Goal: Task Accomplishment & Management: Use online tool/utility

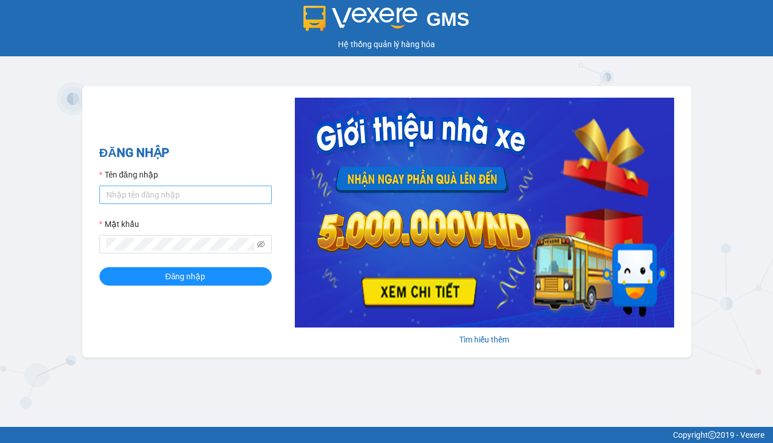
type input "hien.phuchai"
click at [172, 237] on span at bounding box center [185, 244] width 172 height 18
click at [99, 267] on button "Đăng nhập" at bounding box center [185, 276] width 172 height 18
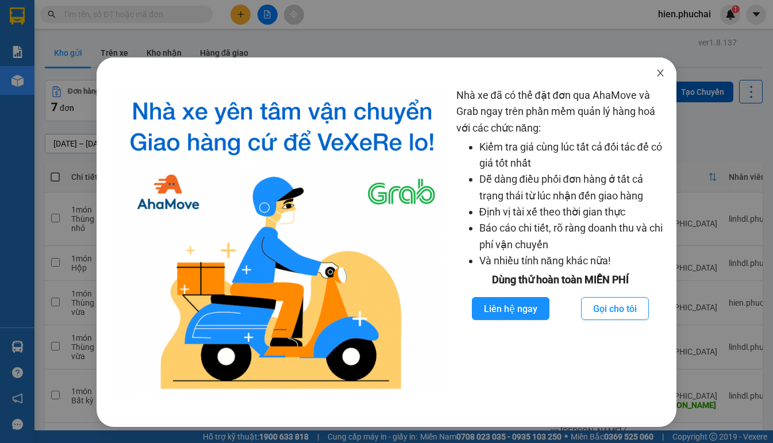
click at [659, 74] on icon "close" at bounding box center [660, 72] width 9 height 9
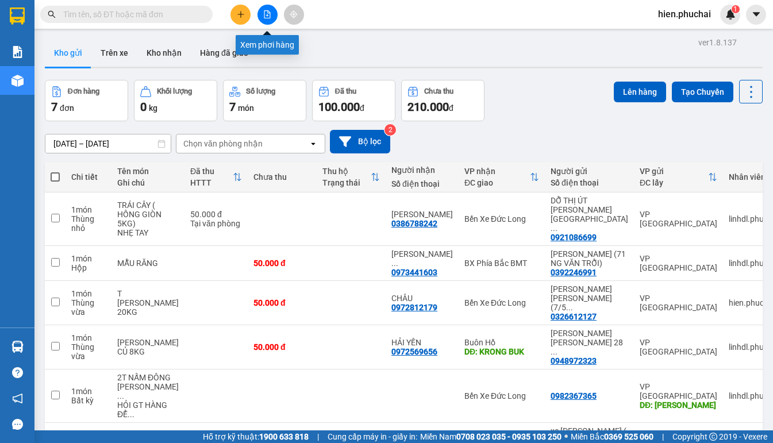
click at [265, 16] on icon "file-add" at bounding box center [267, 14] width 8 height 8
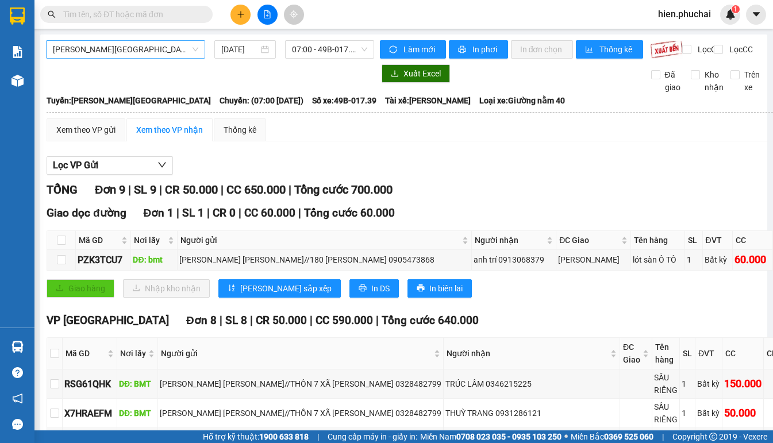
click at [138, 53] on span "[PERSON_NAME][GEOGRAPHIC_DATA]" at bounding box center [125, 49] width 145 height 17
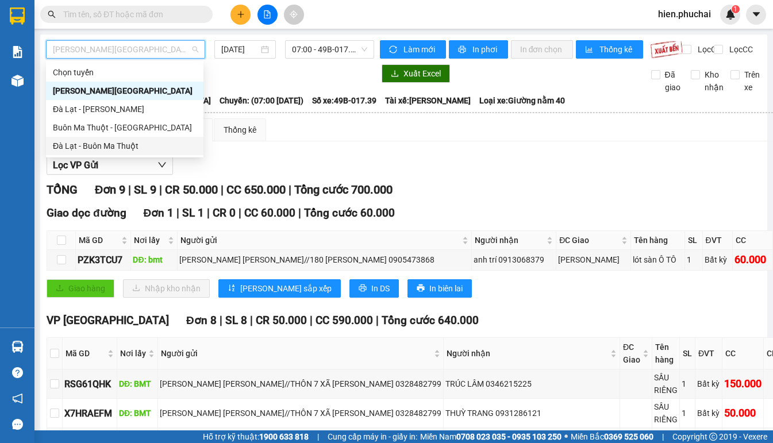
click at [101, 144] on div "Đà Lạt - Buôn Ma Thuột" at bounding box center [125, 146] width 144 height 13
type input "[DATE]"
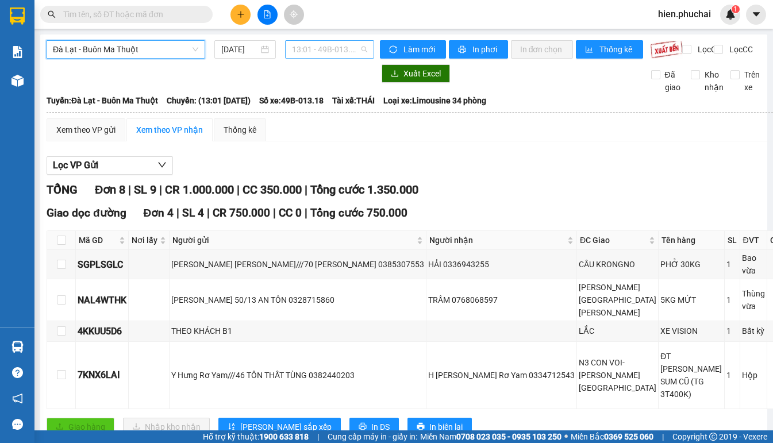
click at [299, 51] on span "13:01 - 49B-013.18" at bounding box center [329, 49] width 75 height 17
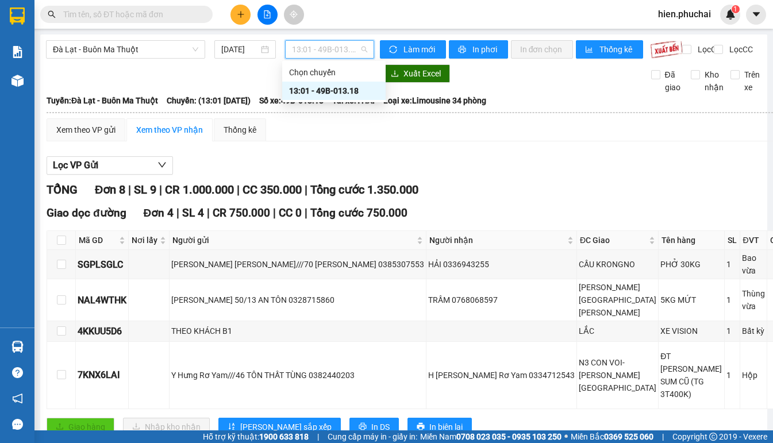
click at [313, 93] on div "13:01 - 49B-013.18" at bounding box center [334, 90] width 90 height 13
click at [139, 45] on span "Đà Lạt - Buôn Ma Thuột" at bounding box center [125, 49] width 145 height 17
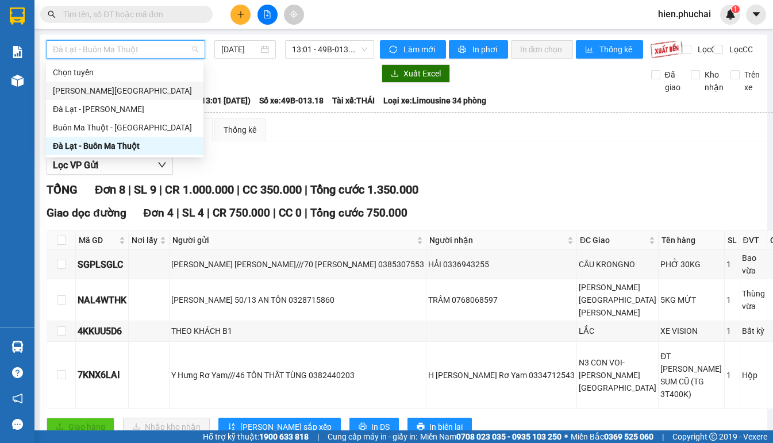
click at [107, 93] on div "[PERSON_NAME][GEOGRAPHIC_DATA]" at bounding box center [125, 90] width 144 height 13
type input "[DATE]"
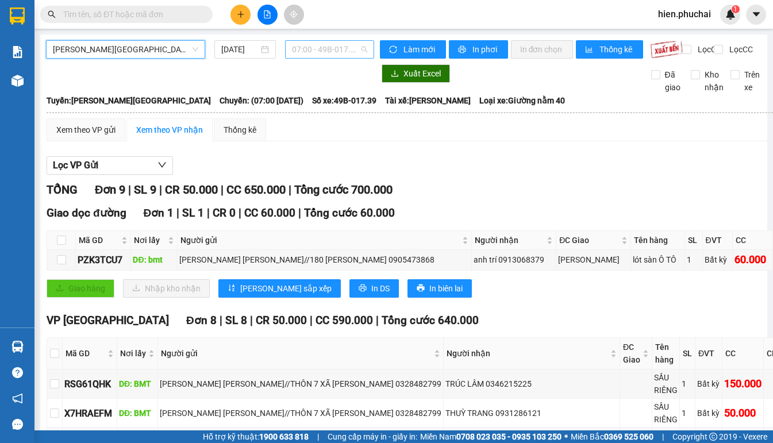
click at [342, 48] on span "07:00 - 49B-017.39" at bounding box center [329, 49] width 75 height 17
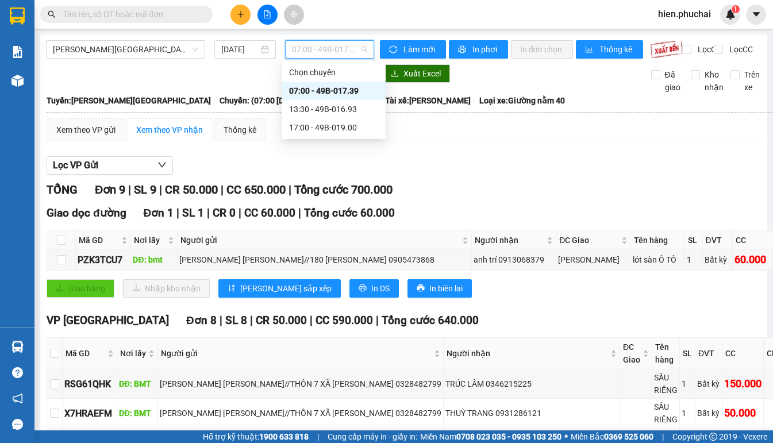
click at [326, 93] on div "07:00 - 49B-017.39" at bounding box center [334, 90] width 90 height 13
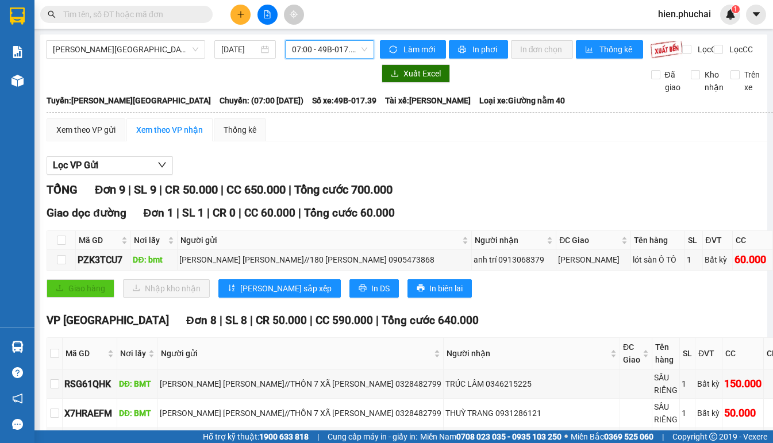
click at [298, 49] on span "07:00 - 49B-017.39" at bounding box center [329, 49] width 75 height 17
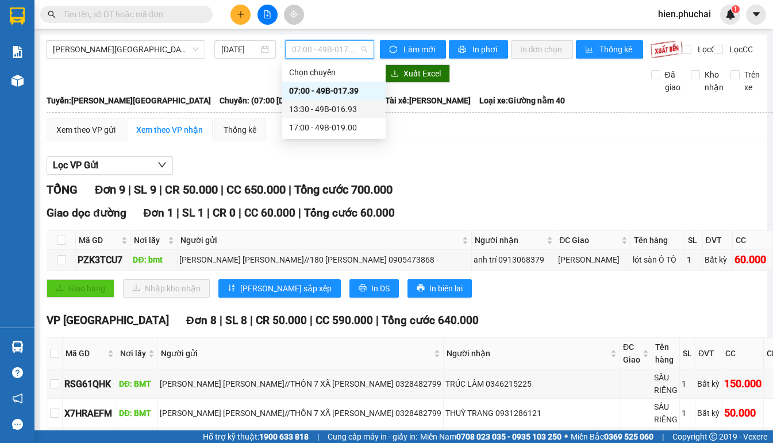
click at [305, 110] on div "13:30 - 49B-016.93" at bounding box center [334, 109] width 90 height 13
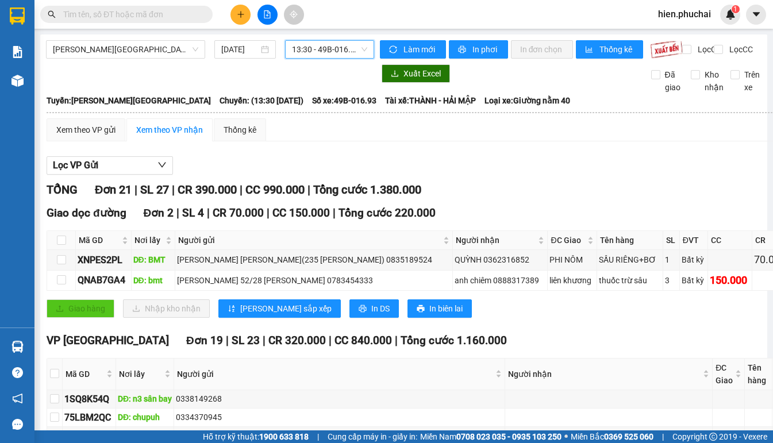
drag, startPoint x: 308, startPoint y: 51, endPoint x: 308, endPoint y: 75, distance: 24.7
click at [308, 51] on span "13:30 - 49B-016.93" at bounding box center [329, 49] width 75 height 17
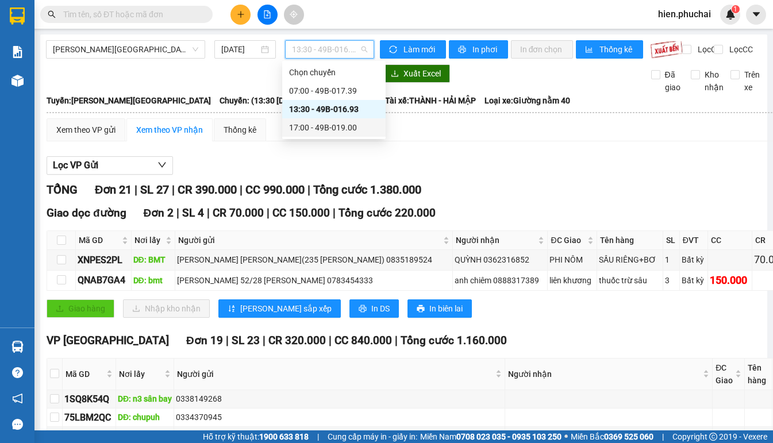
click at [317, 129] on div "17:00 - 49B-019.00" at bounding box center [334, 127] width 90 height 13
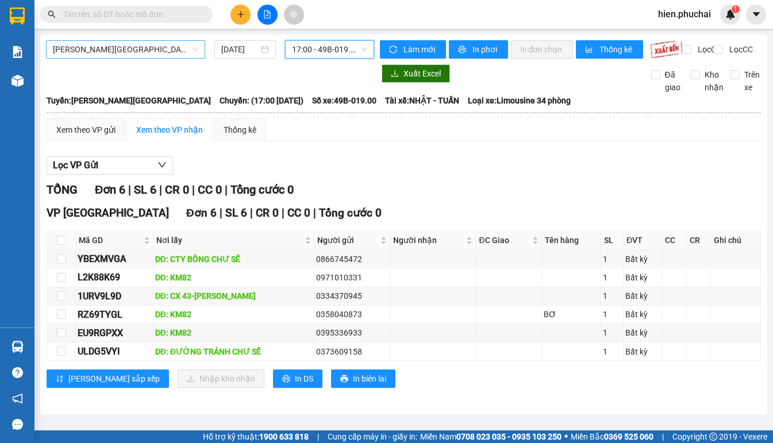
click at [103, 47] on span "[PERSON_NAME][GEOGRAPHIC_DATA]" at bounding box center [125, 49] width 145 height 17
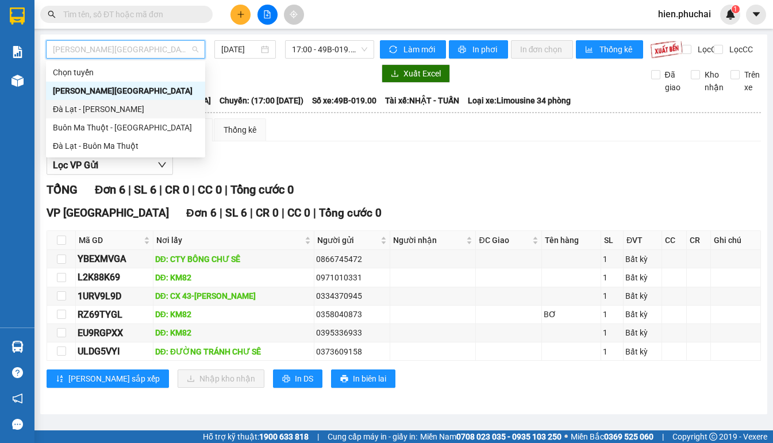
click at [105, 109] on div "Đà Lạt - [PERSON_NAME]" at bounding box center [125, 109] width 145 height 13
type input "[DATE]"
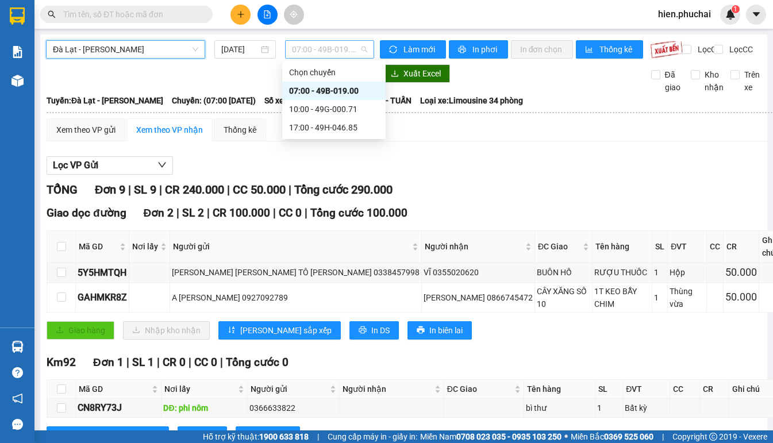
click at [309, 52] on span "07:00 - 49B-019.00" at bounding box center [329, 49] width 75 height 17
click at [310, 111] on div "10:00 - 49G-000.71" at bounding box center [334, 109] width 90 height 13
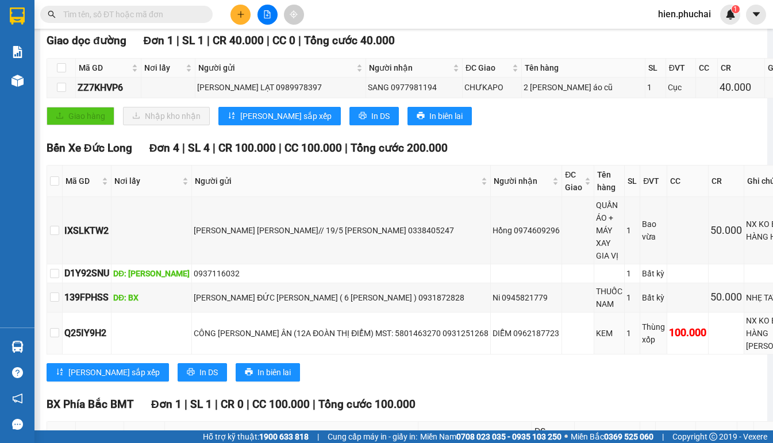
scroll to position [272, 0]
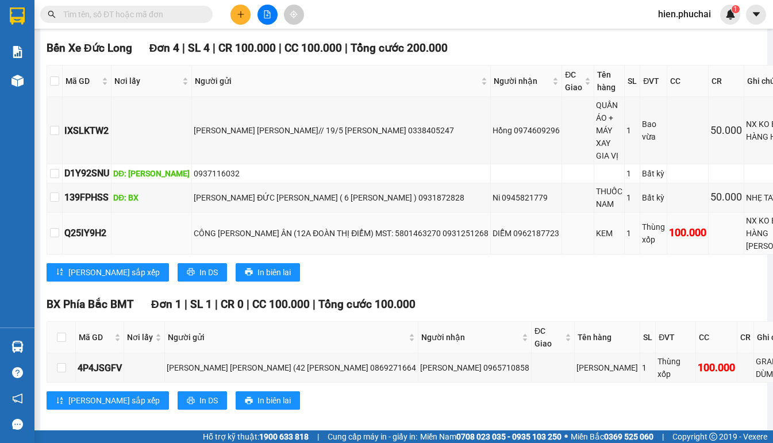
click at [249, 233] on div "CÔNG [PERSON_NAME] ÂN (12A ĐOÀN THỊ ĐIỂM) MST: 5801463270 0931251268" at bounding box center [341, 233] width 295 height 13
click at [329, 236] on div "CÔNG [PERSON_NAME] ÂN (12A ĐOÀN THỊ ĐIỂM) MST: 5801463270 0931251268" at bounding box center [341, 233] width 295 height 13
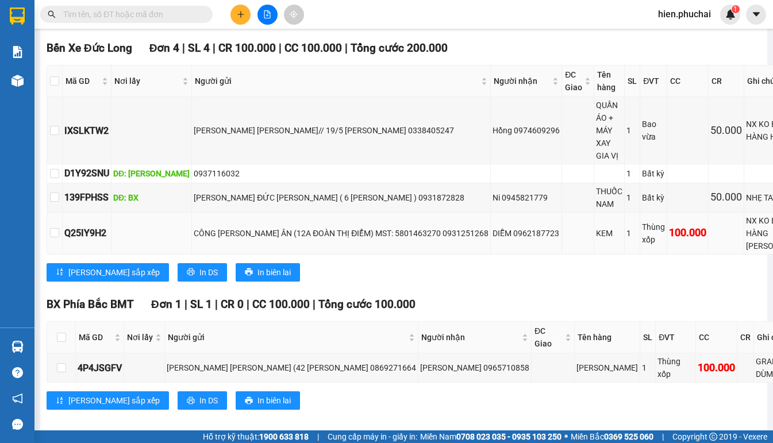
click at [251, 240] on div "CÔNG [PERSON_NAME] ÂN (12A ĐOÀN THỊ ĐIỂM) MST: 5801463270 0931251268" at bounding box center [341, 233] width 295 height 13
click at [245, 237] on div "CÔNG [PERSON_NAME] ÂN (12A ĐOÀN THỊ ĐIỂM) MST: 5801463270 0931251268" at bounding box center [341, 233] width 295 height 13
click at [231, 238] on div "CÔNG [PERSON_NAME] ÂN (12A ĐOÀN THỊ ĐIỂM) MST: 5801463270 0931251268" at bounding box center [341, 233] width 295 height 13
drag, startPoint x: 245, startPoint y: 232, endPoint x: 151, endPoint y: 244, distance: 95.5
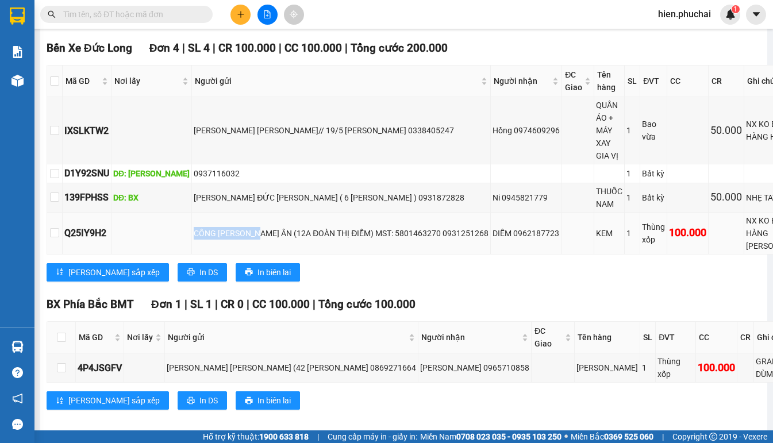
click at [151, 244] on tr "Q25IY9H2 CÔNG [PERSON_NAME] ÂN (12A ĐOÀN THỊ ĐIỂM) MST: 5801463270 0931251268 D…" at bounding box center [428, 234] width 763 height 42
click at [290, 232] on div "CÔNG [PERSON_NAME] ÂN (12A ĐOÀN THỊ ĐIỂM) MST: 5801463270 0931251268" at bounding box center [341, 233] width 295 height 13
click at [289, 236] on div "CÔNG [PERSON_NAME] ÂN (12A ĐOÀN THỊ ĐIỂM) MST: 5801463270 0931251268" at bounding box center [341, 233] width 295 height 13
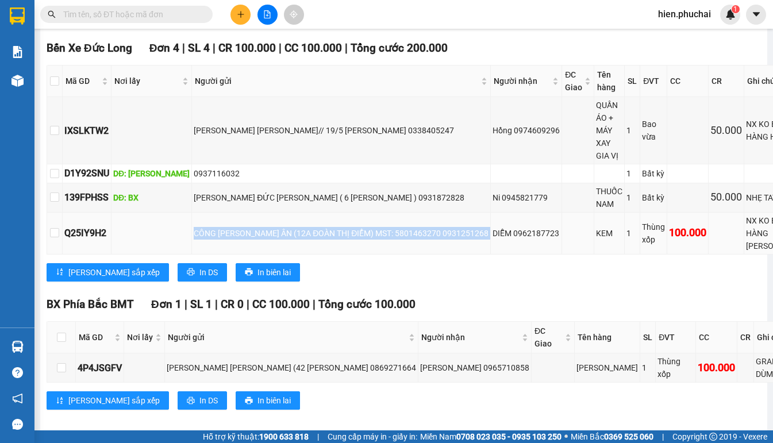
click at [232, 236] on div "CÔNG [PERSON_NAME] ÂN (12A ĐOÀN THỊ ĐIỂM) MST: 5801463270 0931251268" at bounding box center [341, 233] width 295 height 13
click at [268, 248] on td "CÔNG [PERSON_NAME] ÂN (12A ĐOÀN THỊ ĐIỂM) MST: 5801463270 0931251268" at bounding box center [341, 234] width 299 height 42
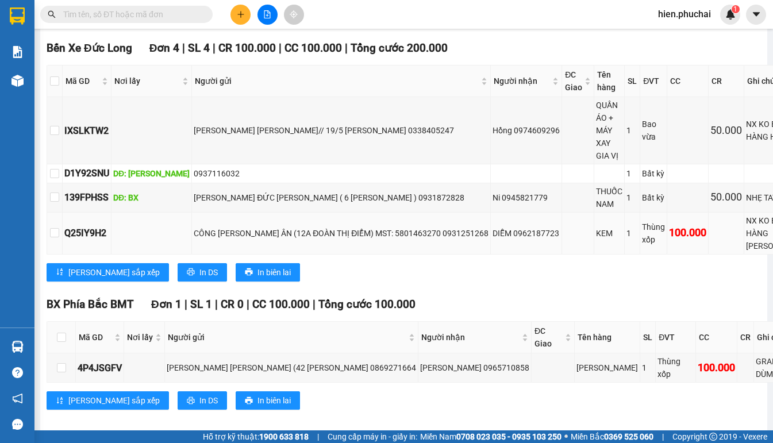
click at [268, 235] on div "CÔNG [PERSON_NAME] ÂN (12A ĐOÀN THỊ ĐIỂM) MST: 5801463270 0931251268" at bounding box center [341, 233] width 295 height 13
click at [379, 235] on div "CÔNG [PERSON_NAME] ÂN (12A ĐOÀN THỊ ĐIỂM) MST: 5801463270 0931251268" at bounding box center [341, 233] width 295 height 13
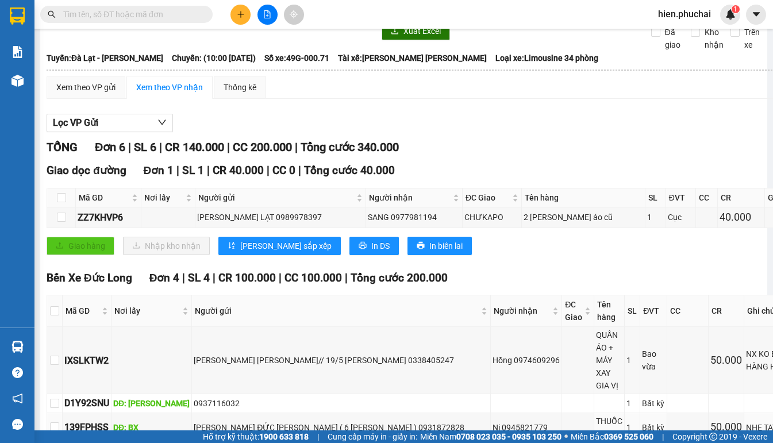
scroll to position [0, 0]
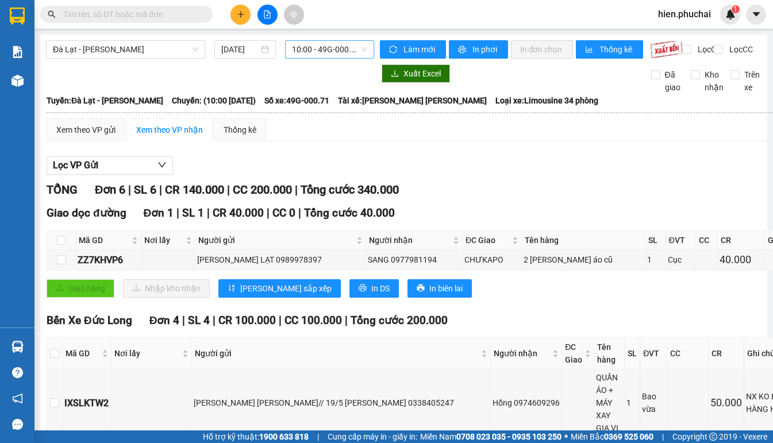
click at [339, 48] on span "10:00 - 49G-000.71" at bounding box center [329, 49] width 75 height 17
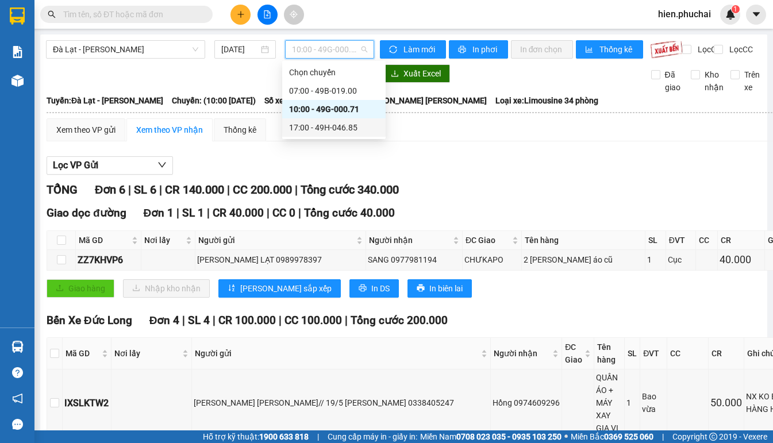
click at [324, 122] on div "17:00 - 49H-046.85" at bounding box center [334, 127] width 90 height 13
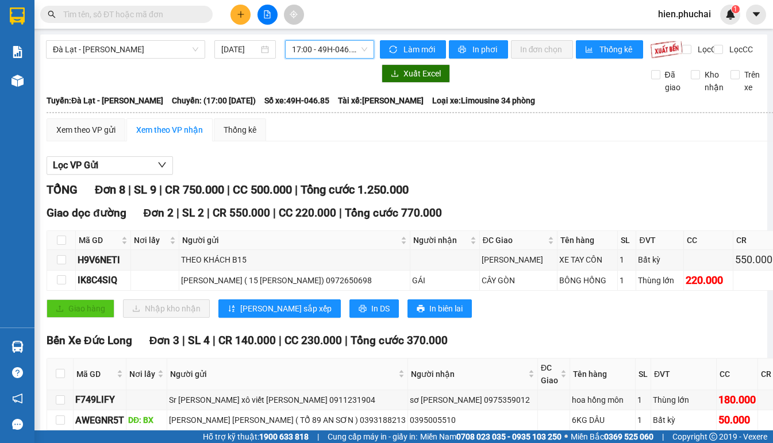
scroll to position [172, 0]
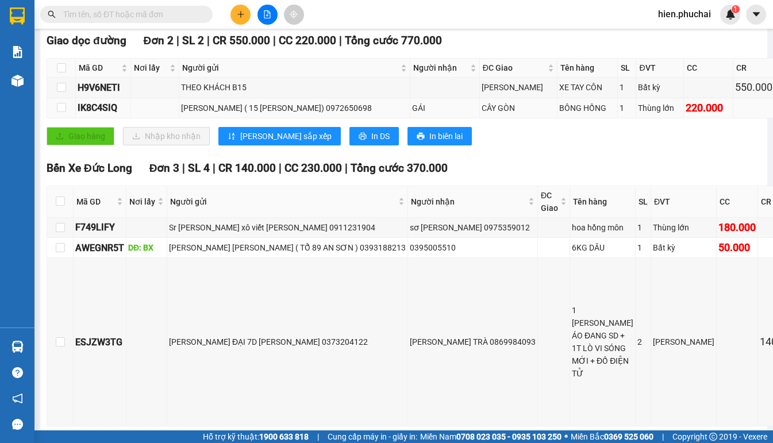
click at [253, 114] on div "[PERSON_NAME] ( 15 [PERSON_NAME]) 0972650698" at bounding box center [294, 108] width 227 height 13
click at [248, 114] on div "[PERSON_NAME] ( 15 [PERSON_NAME]) 0972650698" at bounding box center [294, 108] width 227 height 13
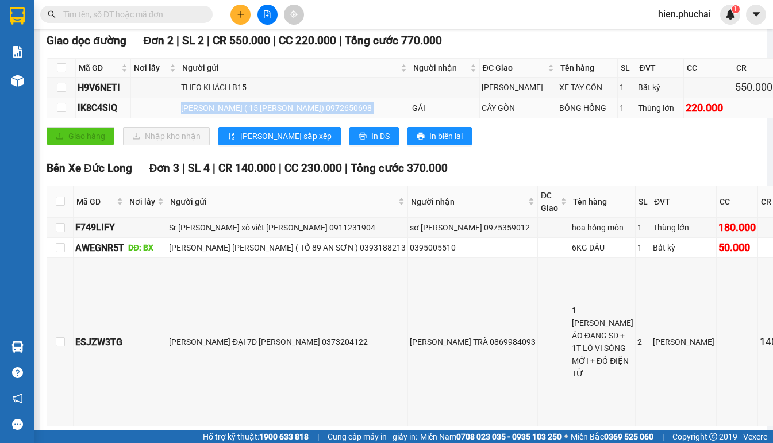
click at [248, 114] on div "[PERSON_NAME] ( 15 [PERSON_NAME]) 0972650698" at bounding box center [294, 108] width 227 height 13
click at [229, 114] on div "[PERSON_NAME] ( 15 [PERSON_NAME]) 0972650698" at bounding box center [294, 108] width 227 height 13
click at [233, 234] on div "Sr [PERSON_NAME] xô viết [PERSON_NAME] 0911231904" at bounding box center [287, 227] width 237 height 13
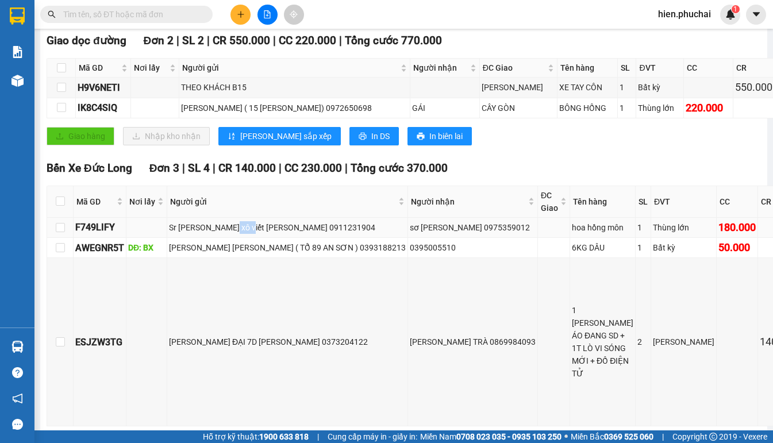
click at [233, 234] on div "Sr [PERSON_NAME] xô viết [PERSON_NAME] 0911231904" at bounding box center [287, 227] width 237 height 13
click at [237, 258] on td "[PERSON_NAME] [PERSON_NAME] ( TỔ 89 AN SƠN ) 0393188213" at bounding box center [287, 248] width 241 height 20
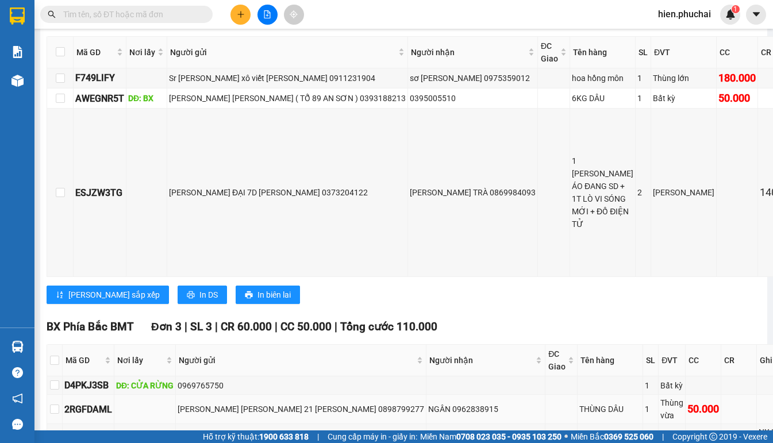
click at [245, 403] on div "[PERSON_NAME] [PERSON_NAME] 21 [PERSON_NAME] 0898799277" at bounding box center [301, 409] width 247 height 13
click at [225, 395] on td "[PERSON_NAME] [PERSON_NAME] 21 [PERSON_NAME] 0898799277" at bounding box center [301, 409] width 251 height 29
click at [232, 395] on td "[PERSON_NAME] [PERSON_NAME] 21 [PERSON_NAME] 0898799277" at bounding box center [301, 409] width 251 height 29
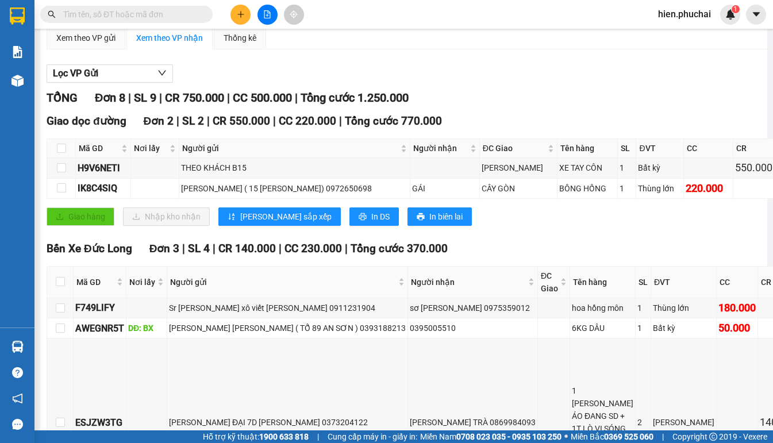
scroll to position [0, 0]
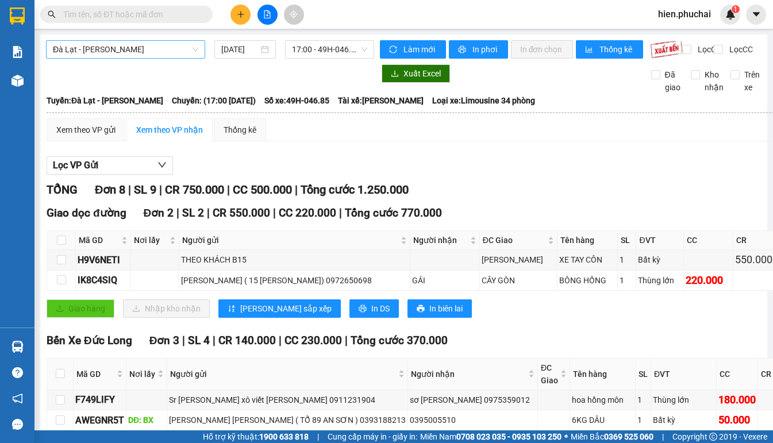
click at [131, 52] on span "Đà Lạt - [PERSON_NAME]" at bounding box center [125, 49] width 145 height 17
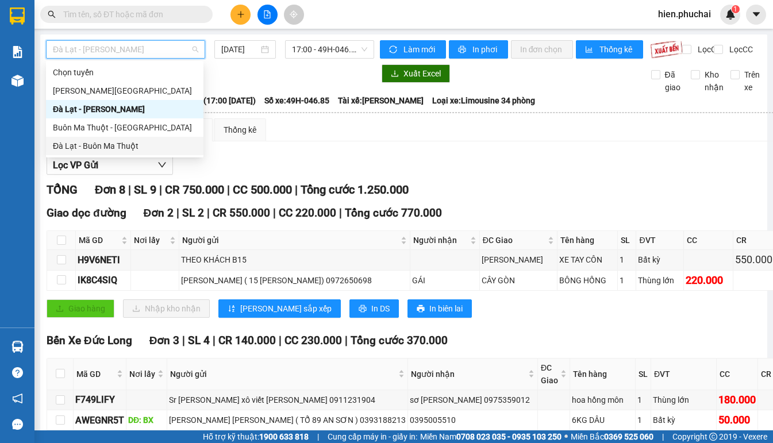
click at [106, 146] on div "Đà Lạt - Buôn Ma Thuột" at bounding box center [125, 146] width 144 height 13
type input "[DATE]"
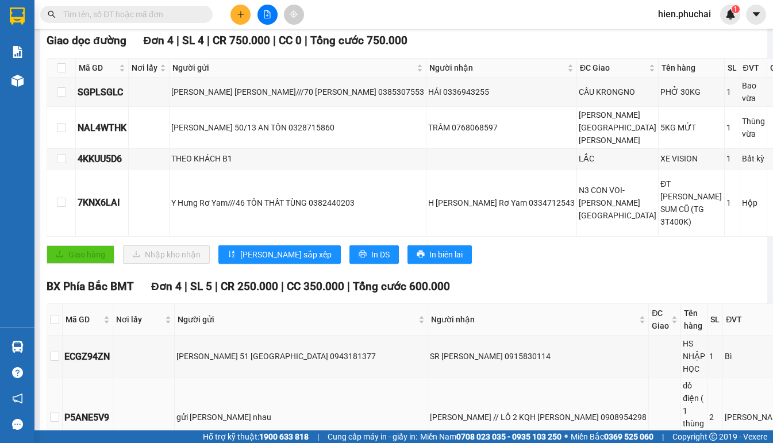
scroll to position [336, 0]
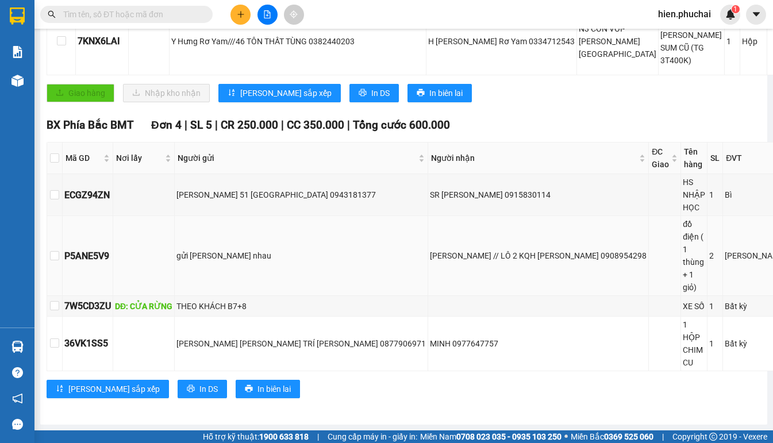
click at [237, 249] on div "gửi [PERSON_NAME] nhau" at bounding box center [300, 255] width 249 height 13
click at [255, 337] on div "[PERSON_NAME] [PERSON_NAME] TRÍ [PERSON_NAME] 0877906971" at bounding box center [300, 343] width 249 height 13
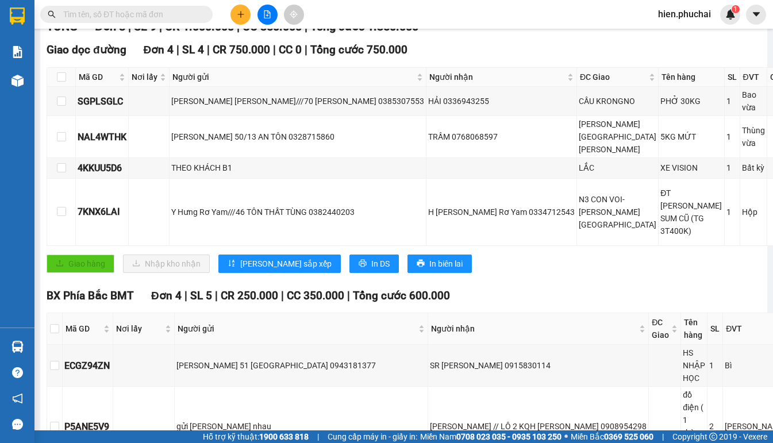
scroll to position [106, 0]
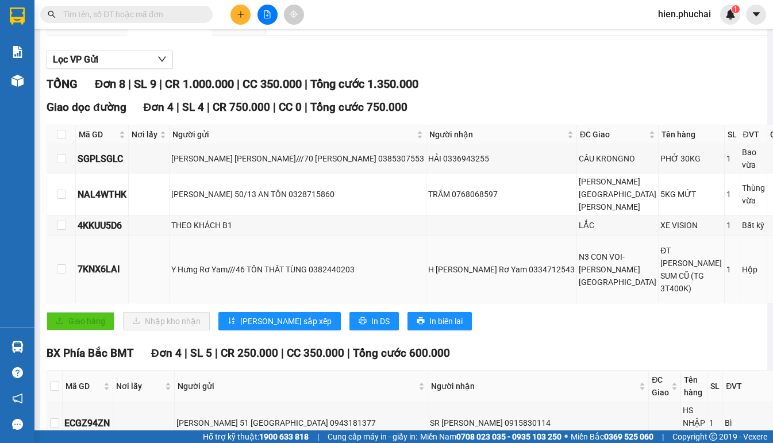
click at [212, 263] on div "Y Hưng Rơ Yam///46 TÔN THẤT TÙNG 0382440203" at bounding box center [297, 269] width 253 height 13
click at [208, 219] on div "THEO KHÁCH B1" at bounding box center [297, 225] width 253 height 13
click at [211, 162] on td "[PERSON_NAME] [PERSON_NAME]///70 [PERSON_NAME] 0385307553" at bounding box center [298, 158] width 257 height 29
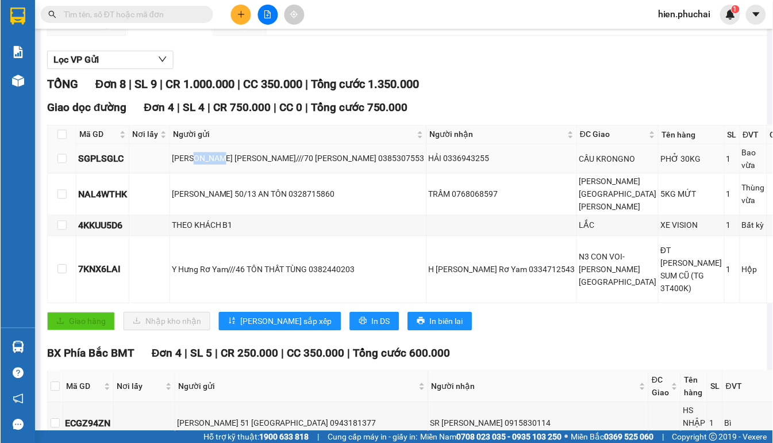
scroll to position [0, 0]
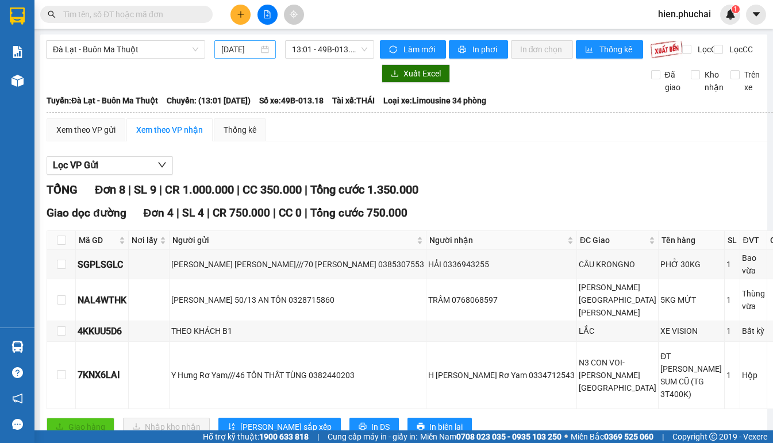
click at [240, 54] on input "[DATE]" at bounding box center [239, 49] width 37 height 13
